Goal: Task Accomplishment & Management: Use online tool/utility

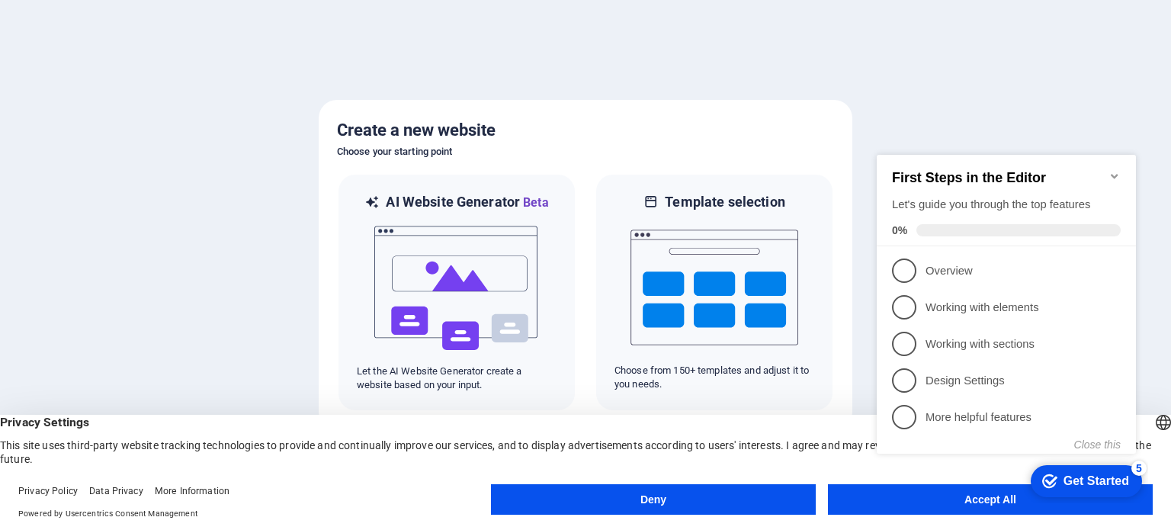
click at [859, 495] on button "Accept All" at bounding box center [990, 499] width 325 height 30
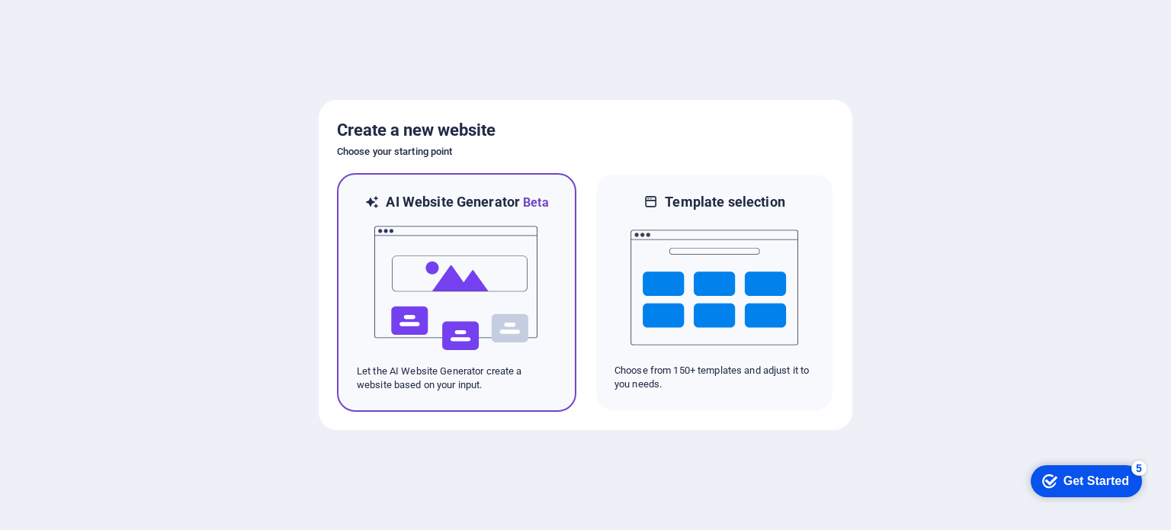
click at [458, 271] on img at bounding box center [457, 288] width 168 height 152
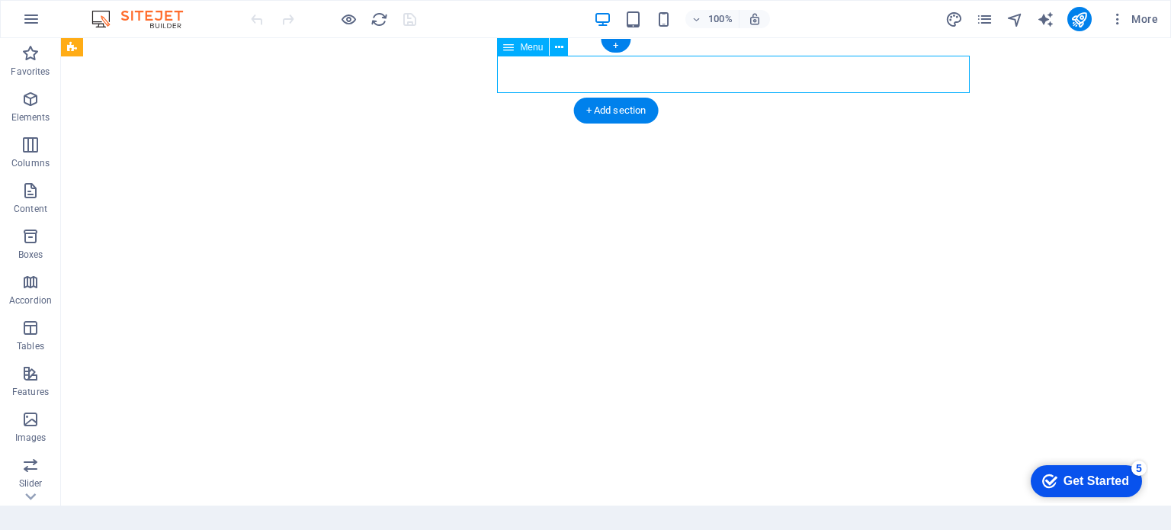
select select
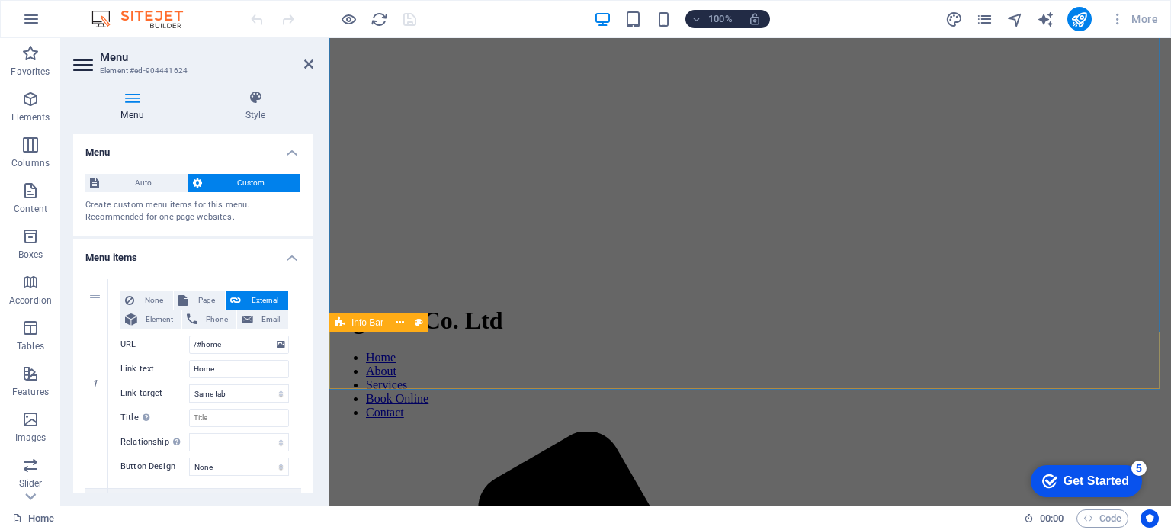
scroll to position [1484, 0]
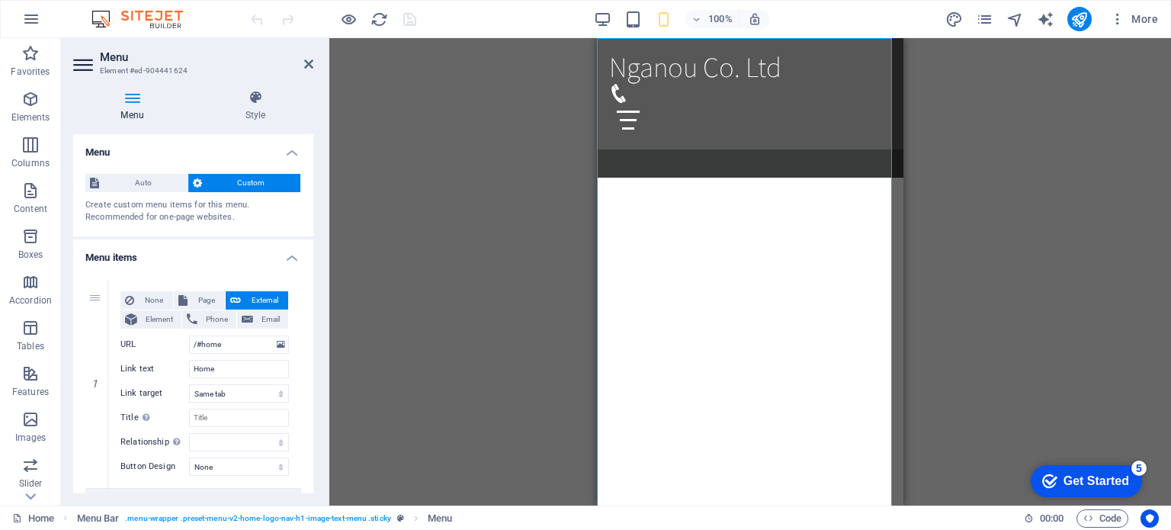
scroll to position [1440, 0]
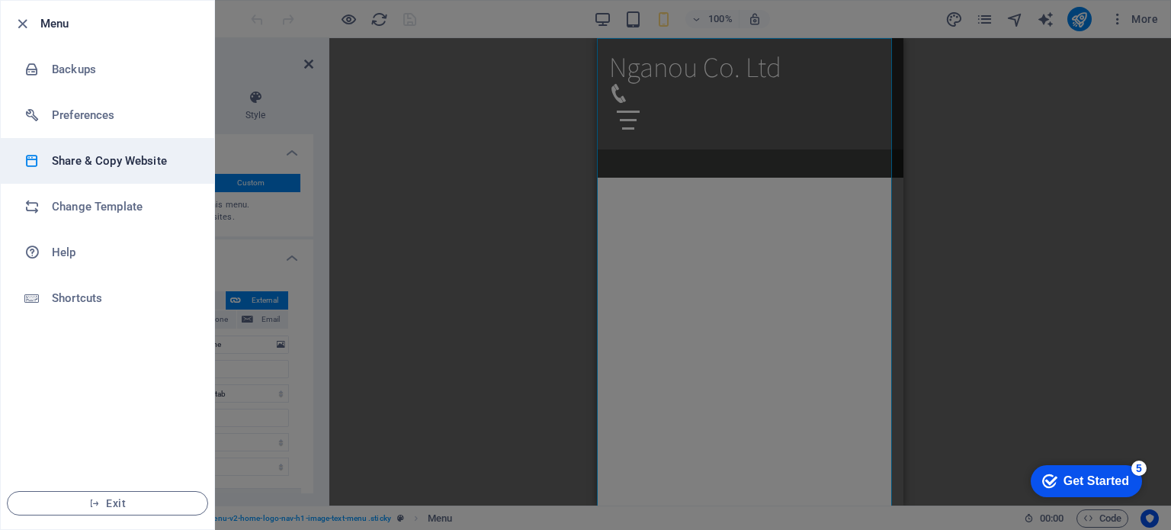
click at [137, 173] on li "Share & Copy Website" at bounding box center [107, 161] width 213 height 46
